Goal: Navigation & Orientation: Go to known website

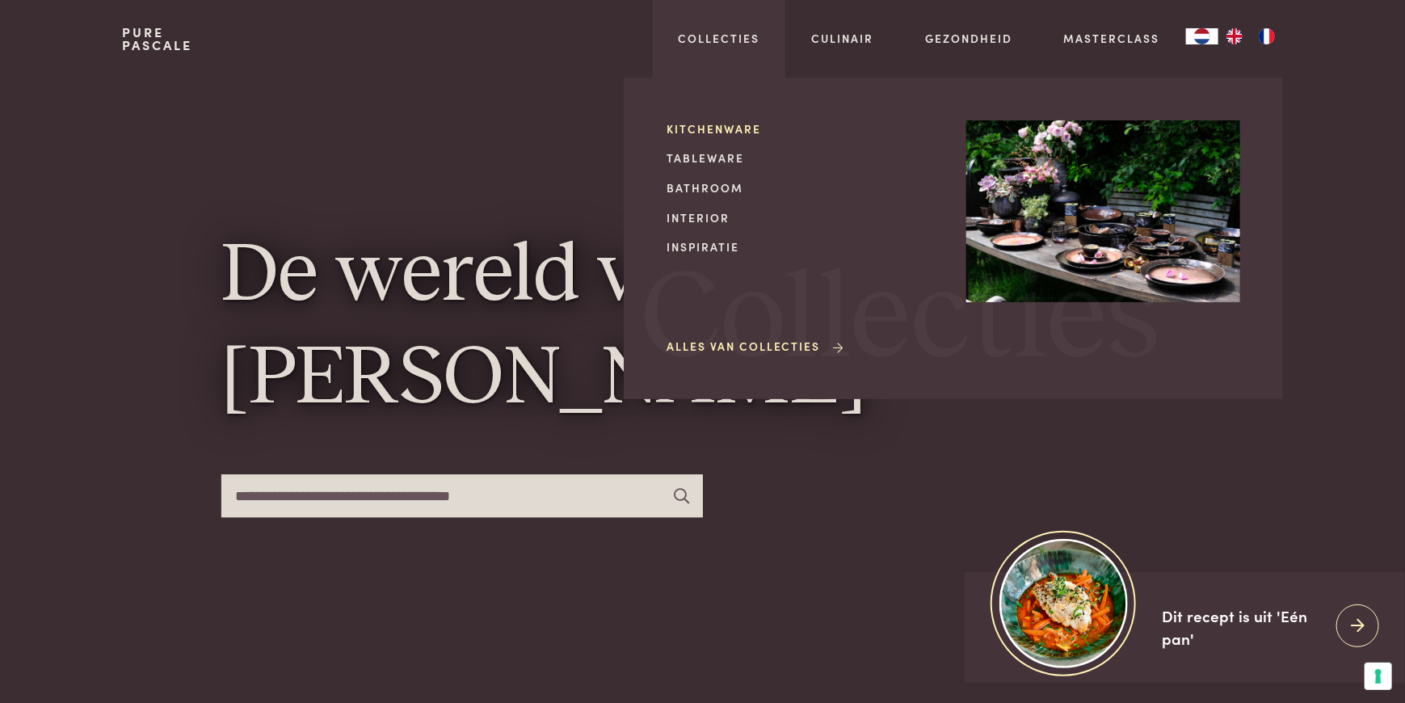
click at [697, 130] on link "Kitchenware" at bounding box center [804, 128] width 274 height 17
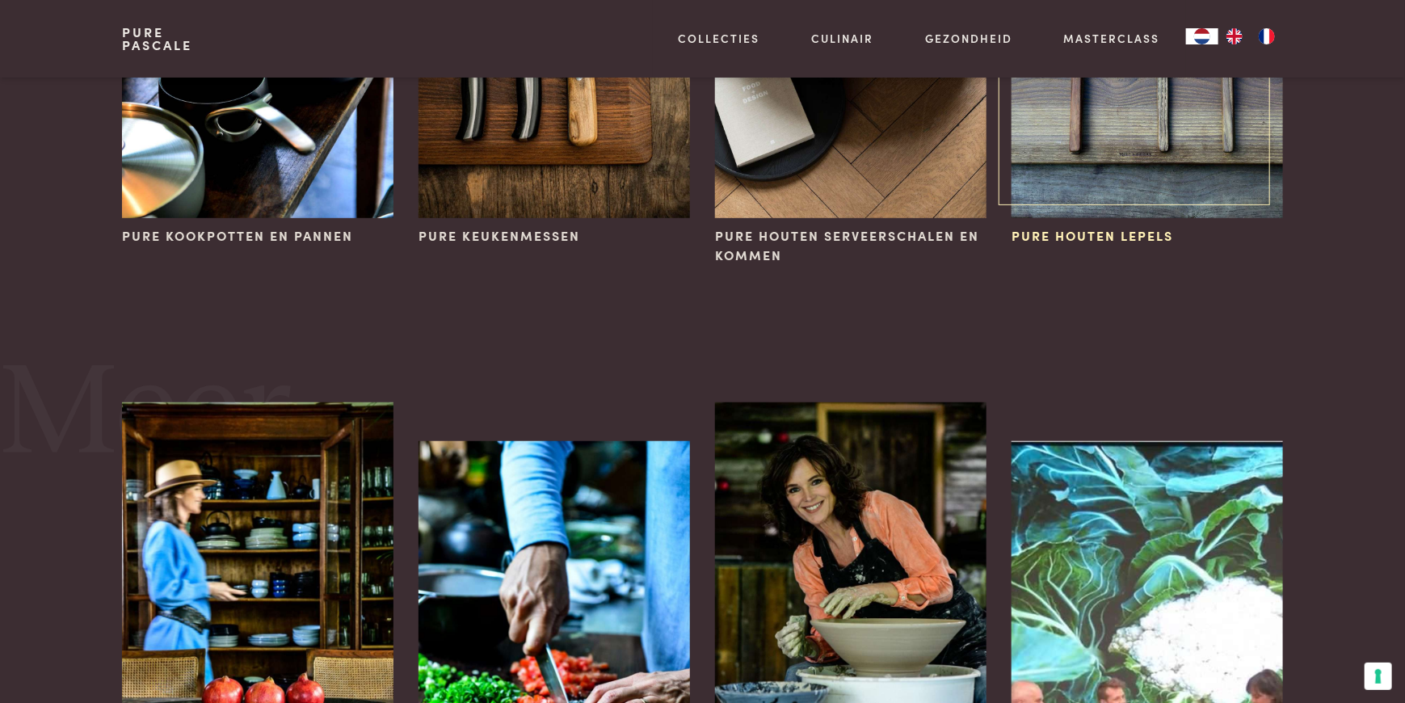
scroll to position [566, 0]
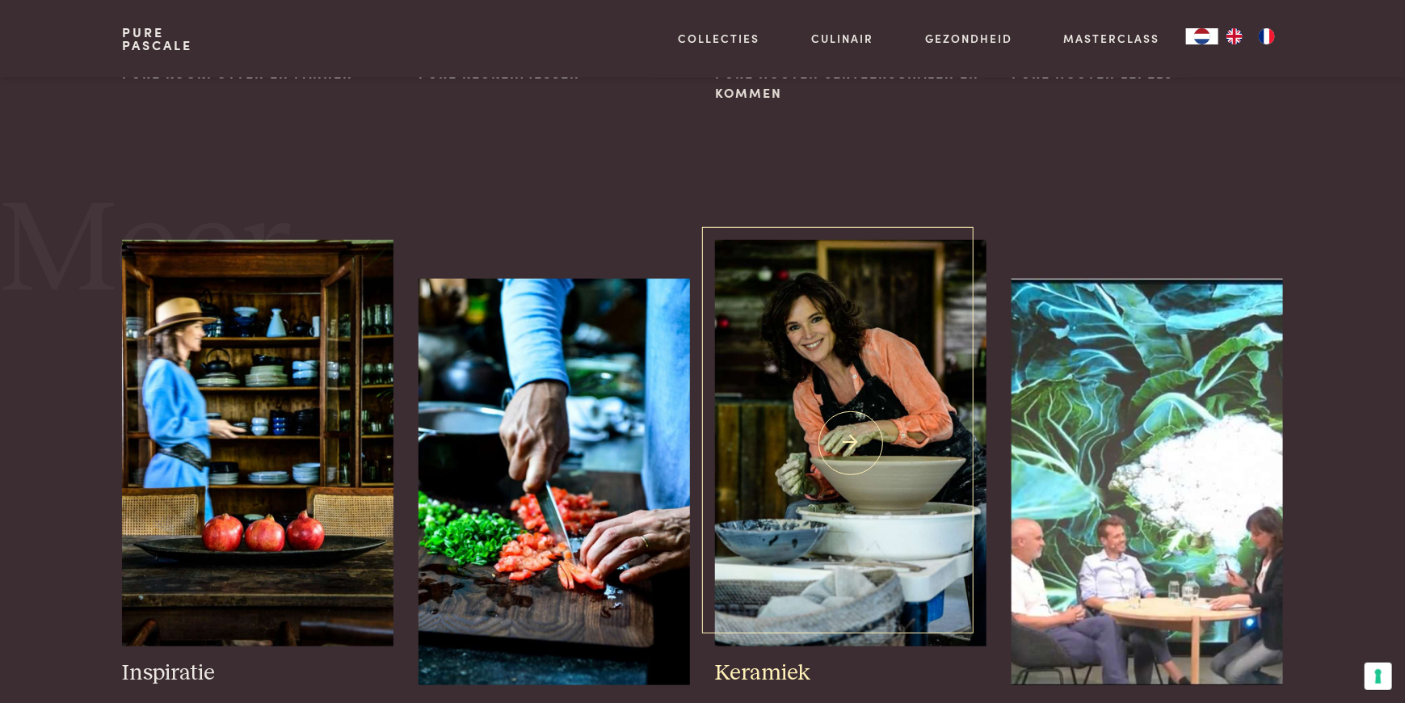
click at [886, 440] on img at bounding box center [850, 443] width 271 height 407
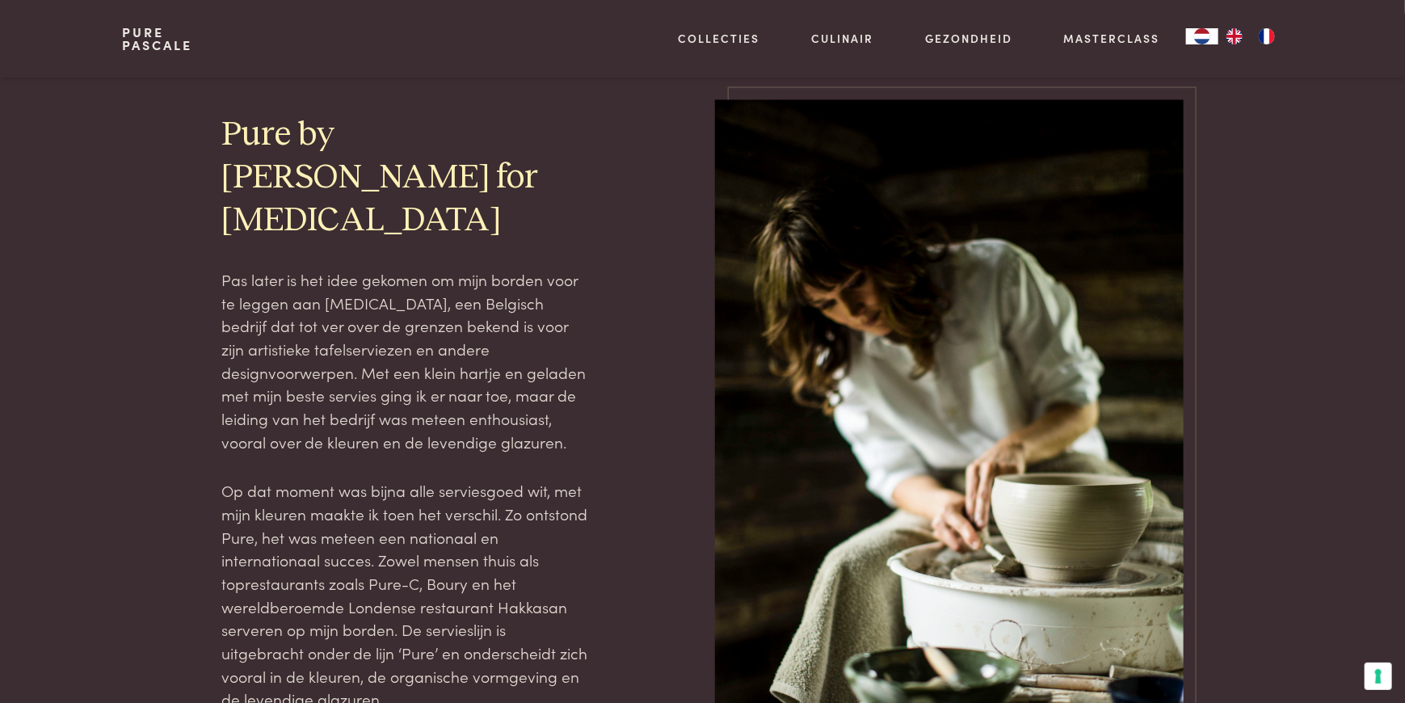
scroll to position [1859, 0]
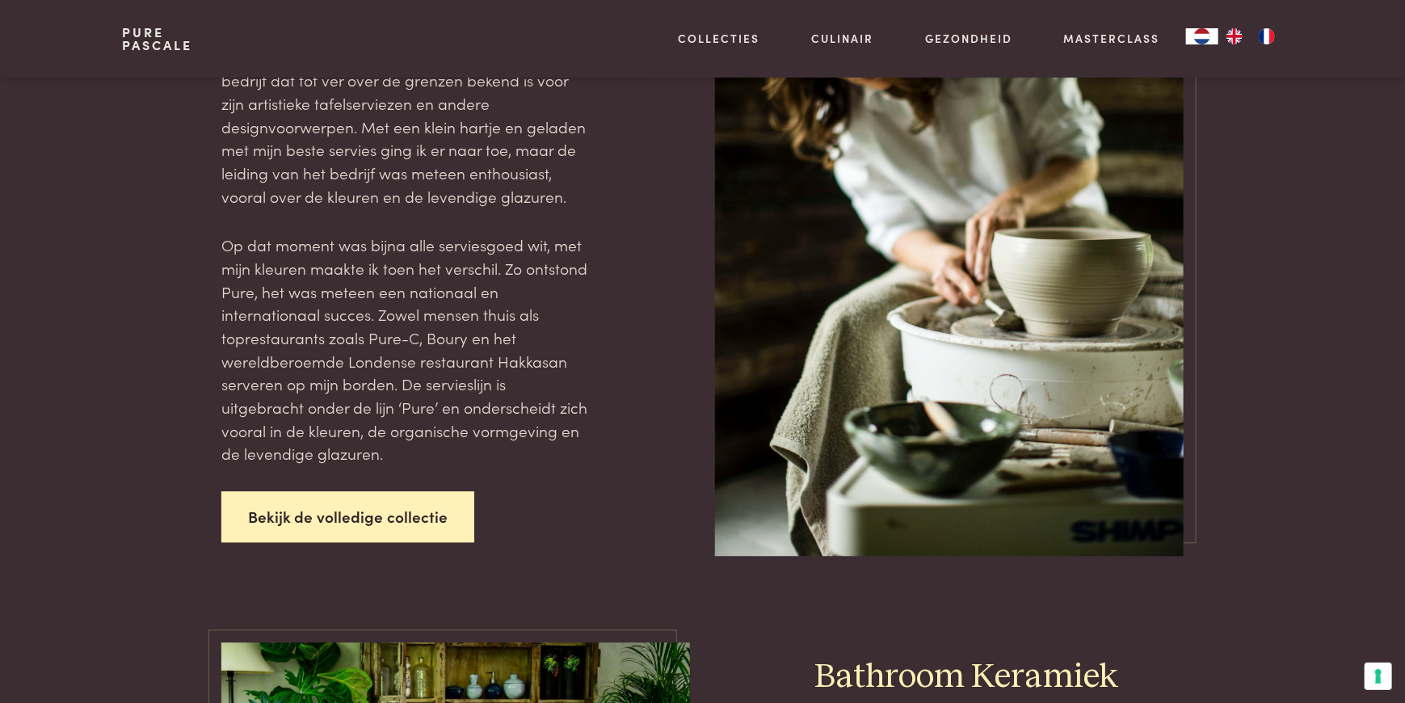
click at [362, 491] on link "Bekijk de volledige collectie" at bounding box center [348, 516] width 254 height 51
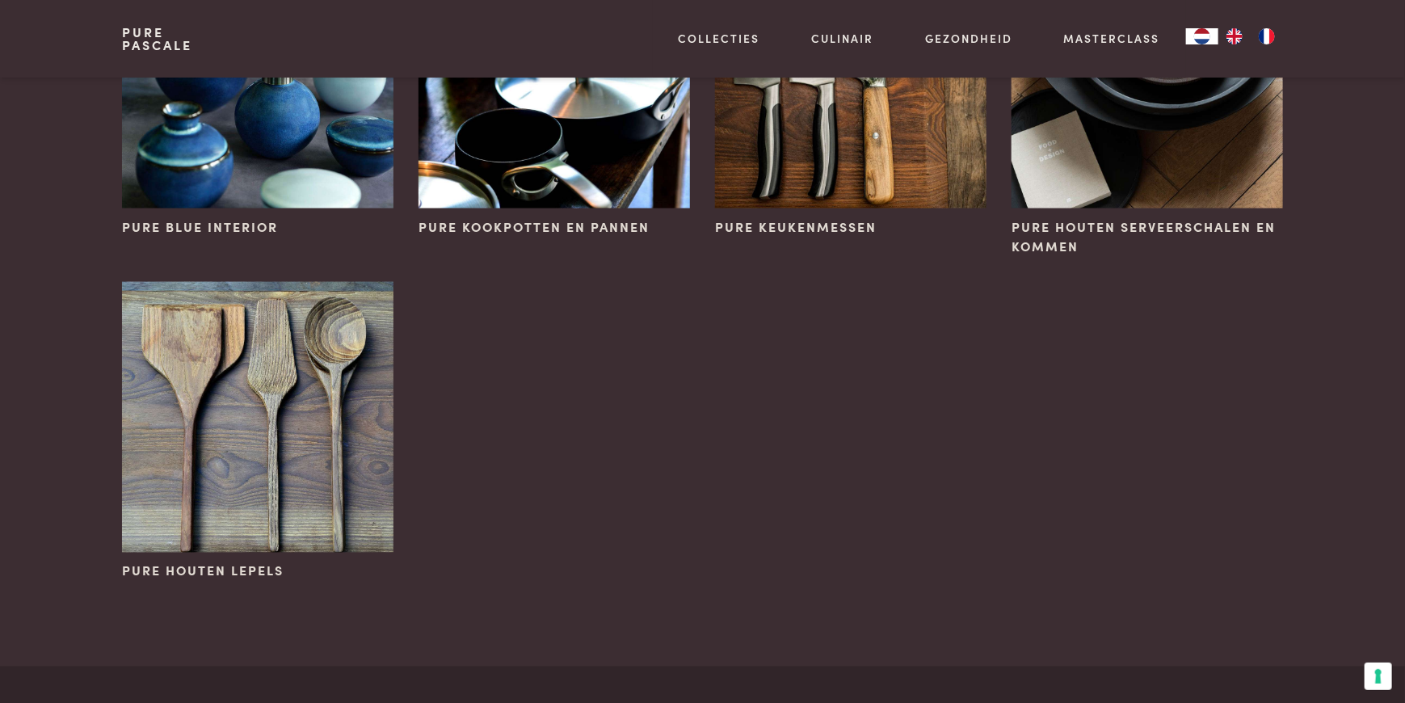
scroll to position [970, 0]
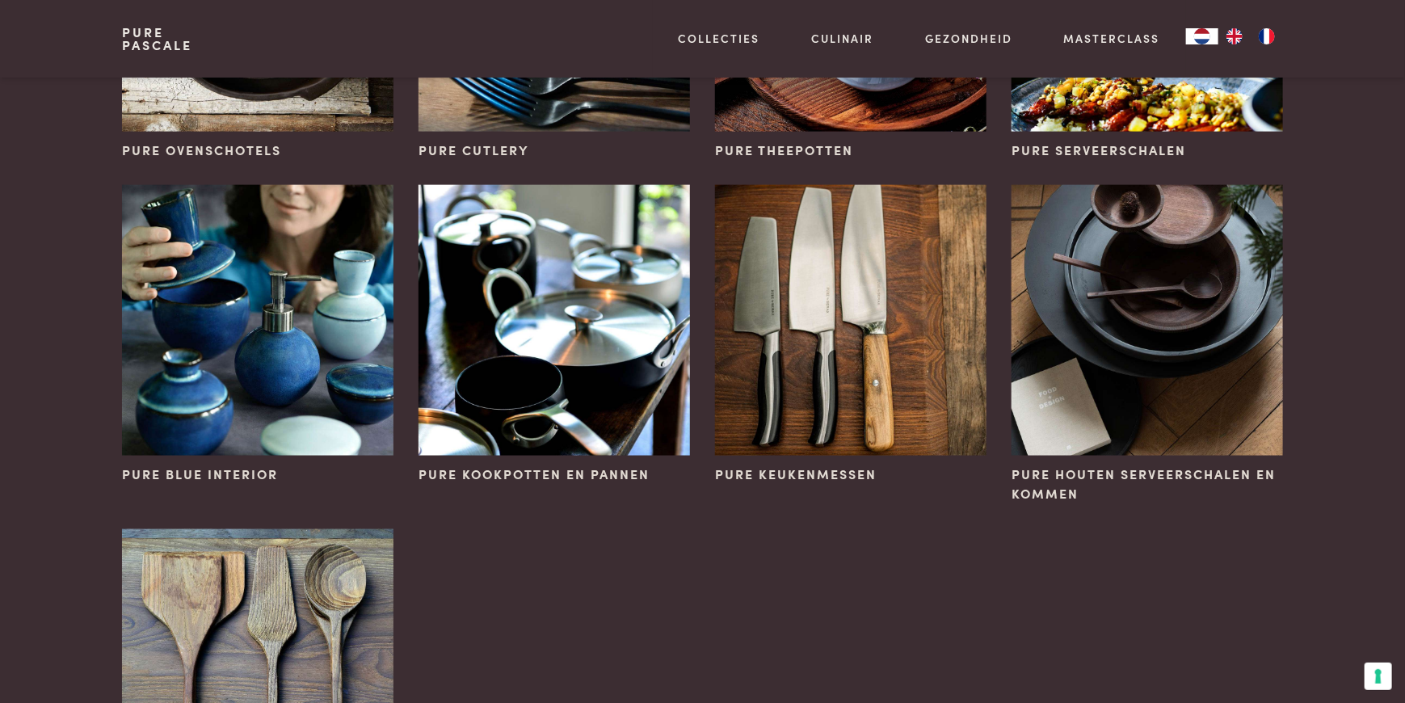
click at [152, 46] on link "Pure Pascale" at bounding box center [157, 39] width 70 height 26
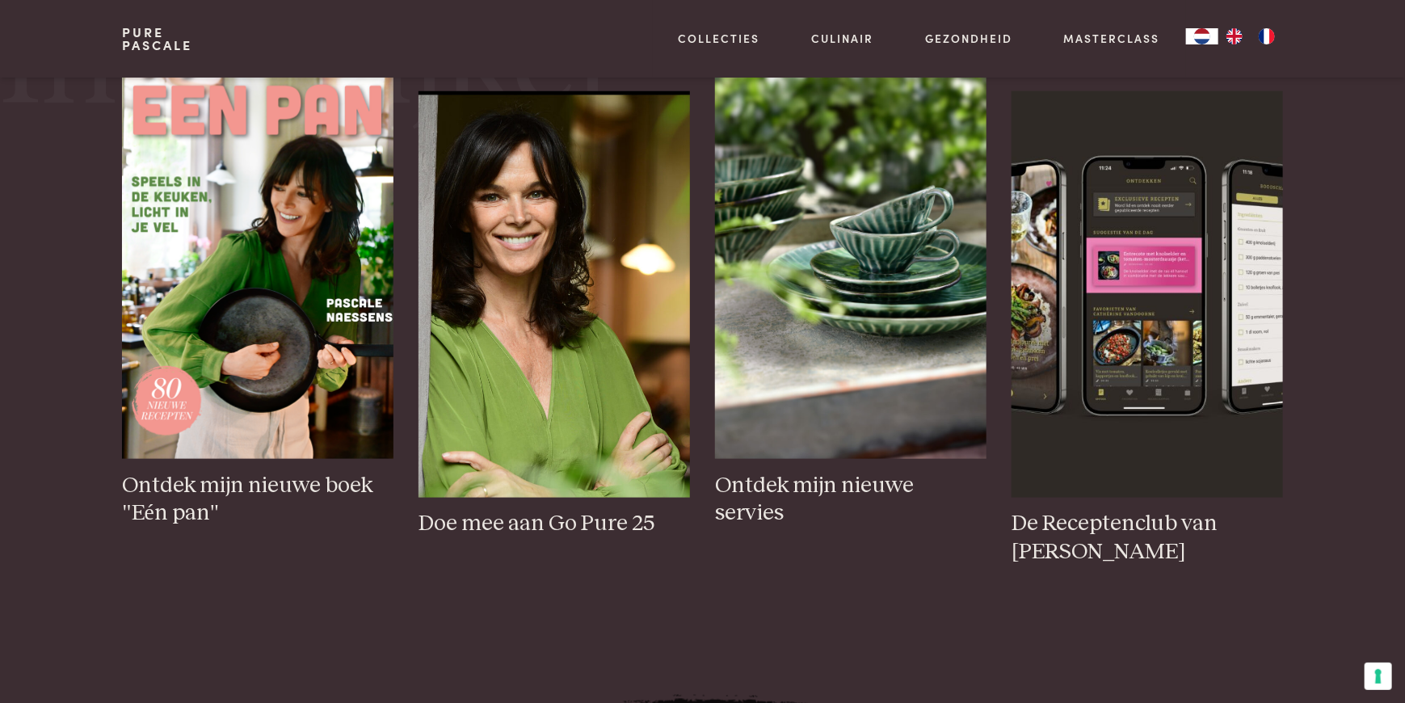
scroll to position [807, 0]
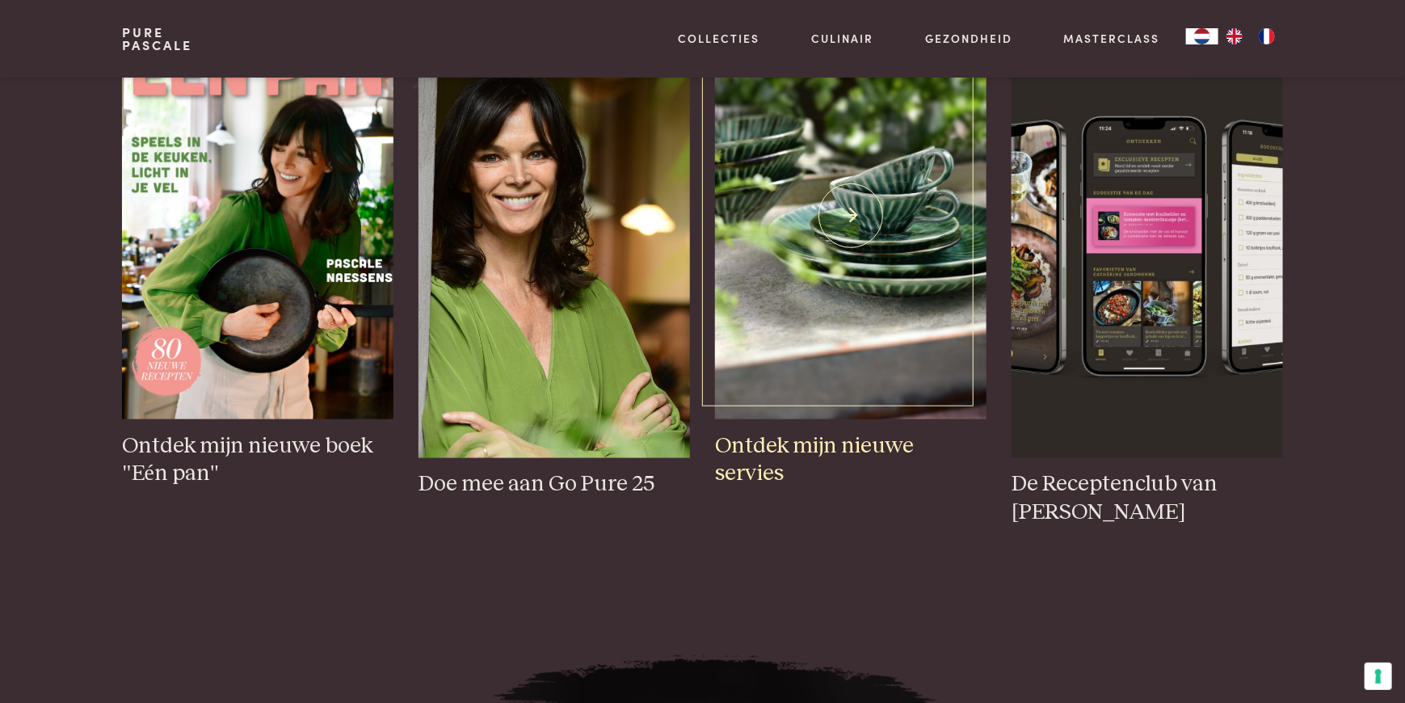
click at [849, 280] on img at bounding box center [850, 216] width 271 height 407
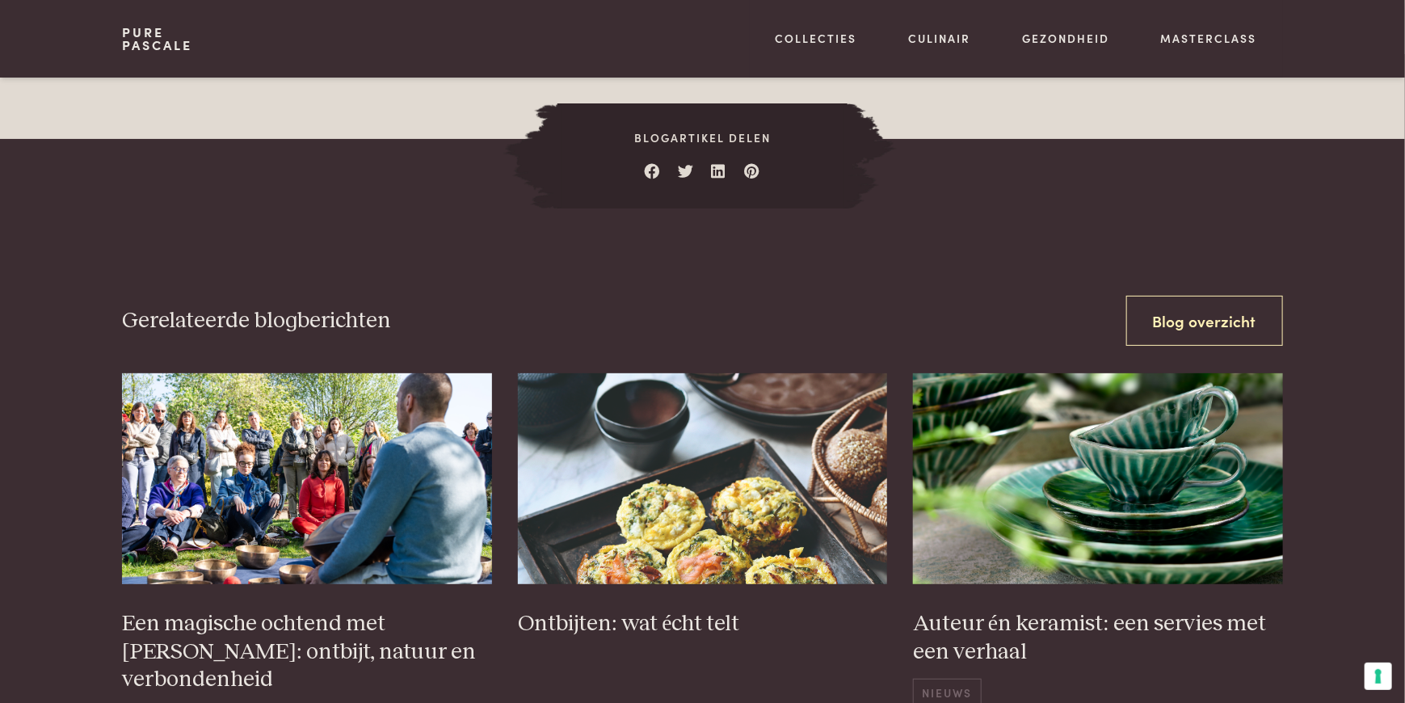
scroll to position [2990, 0]
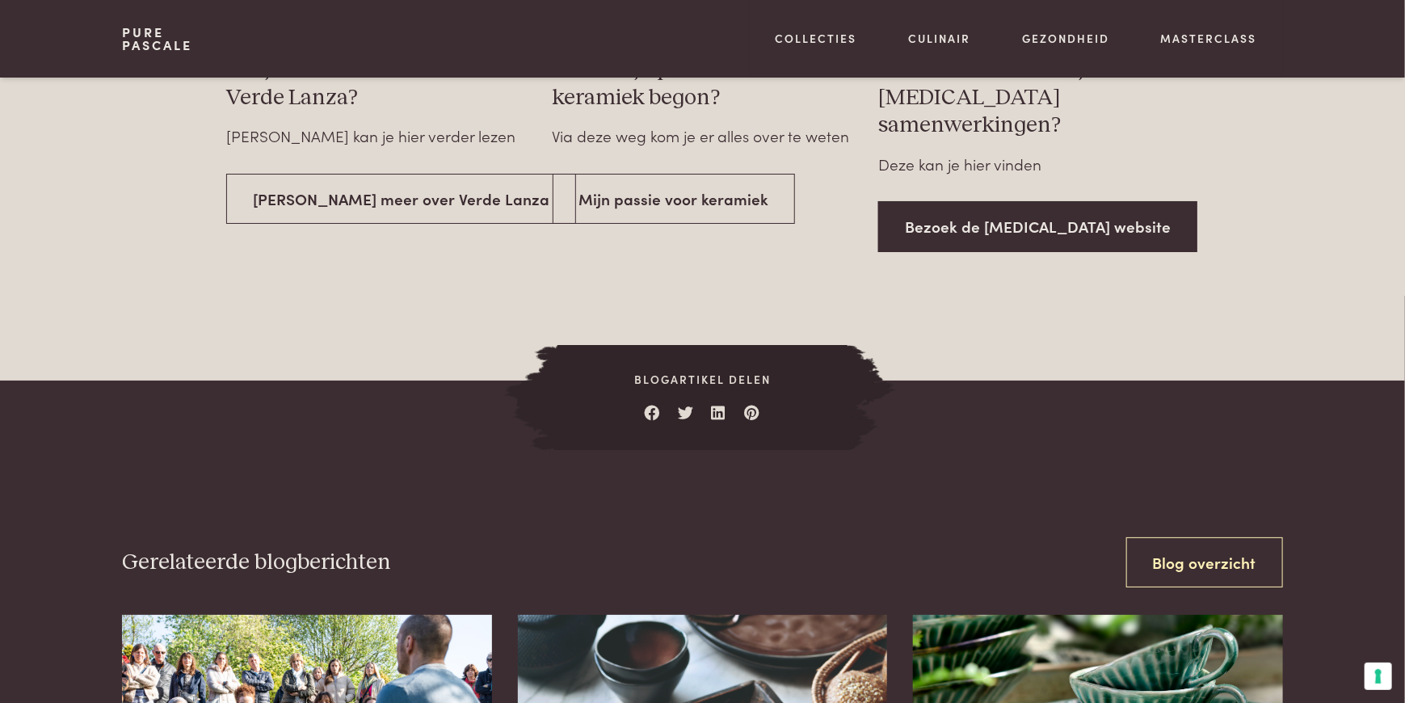
click at [1010, 205] on link "Bezoek de Serax website" at bounding box center [1038, 226] width 319 height 51
